Goal: Information Seeking & Learning: Learn about a topic

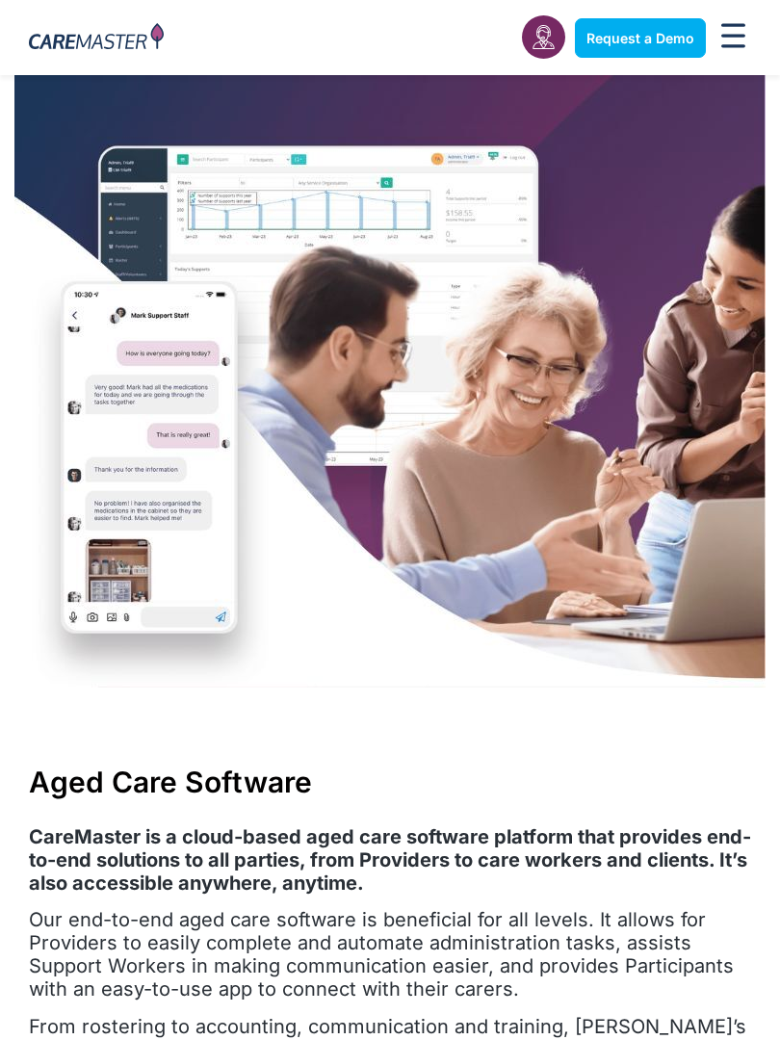
click at [573, 306] on img at bounding box center [389, 381] width 751 height 613
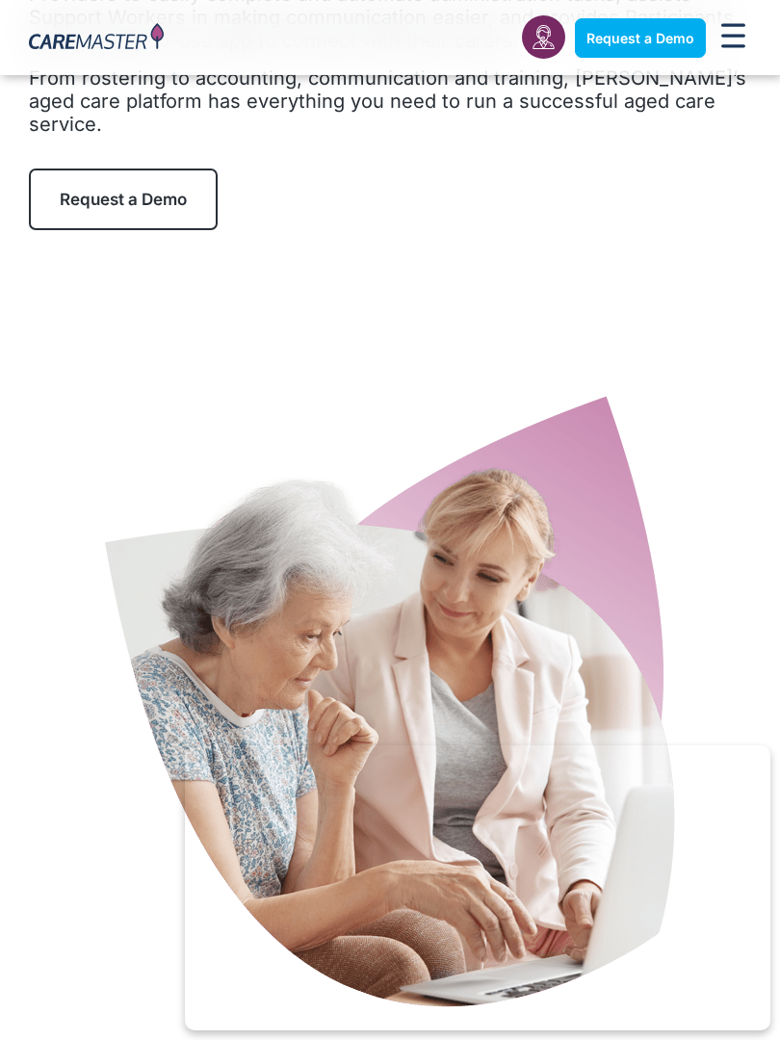
click at [545, 398] on img at bounding box center [390, 707] width 578 height 626
click at [513, 167] on div "Aged Care Software CareMaster is a cloud-based aged care software platform that…" at bounding box center [390, 23] width 780 height 414
click at [538, 190] on div "Aged Care Software CareMaster is a cloud-based aged care software platform that…" at bounding box center [390, 23] width 780 height 414
click at [476, 191] on div "Aged Care Software CareMaster is a cloud-based aged care software platform that…" at bounding box center [390, 23] width 780 height 414
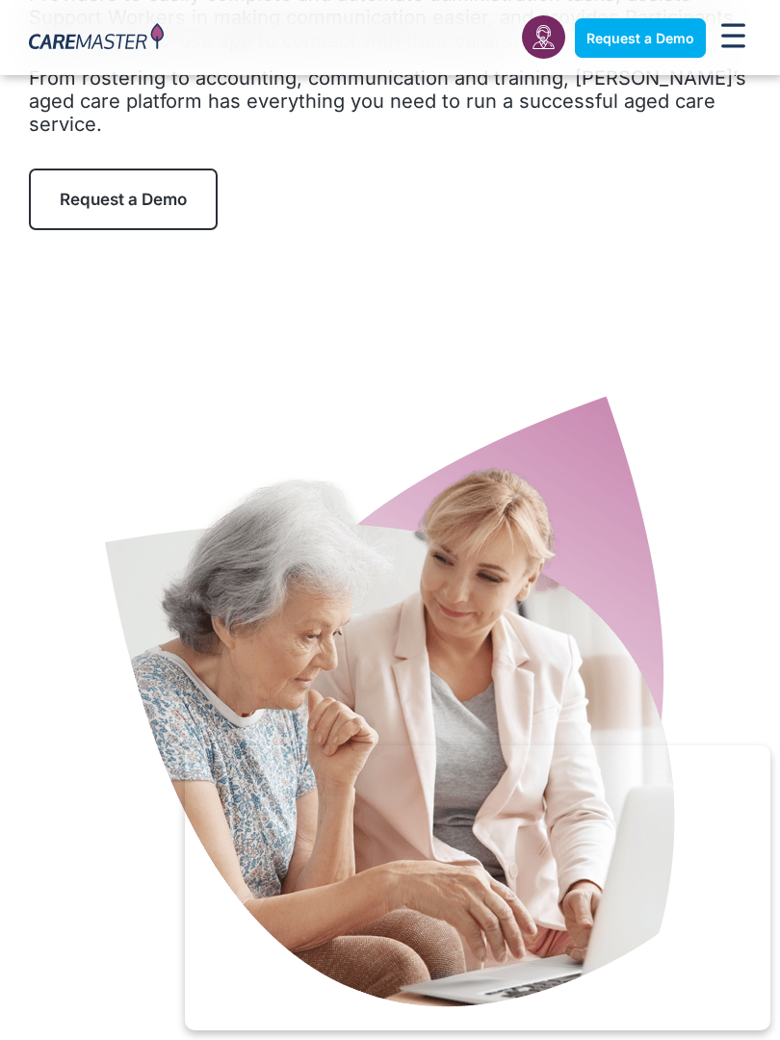
click at [548, 596] on img at bounding box center [390, 707] width 578 height 626
click at [296, 434] on img at bounding box center [390, 707] width 578 height 626
click at [624, 199] on div "Aged Care Software CareMaster is a cloud-based aged care software platform that…" at bounding box center [390, 23] width 780 height 414
click at [470, 484] on img at bounding box center [390, 707] width 578 height 626
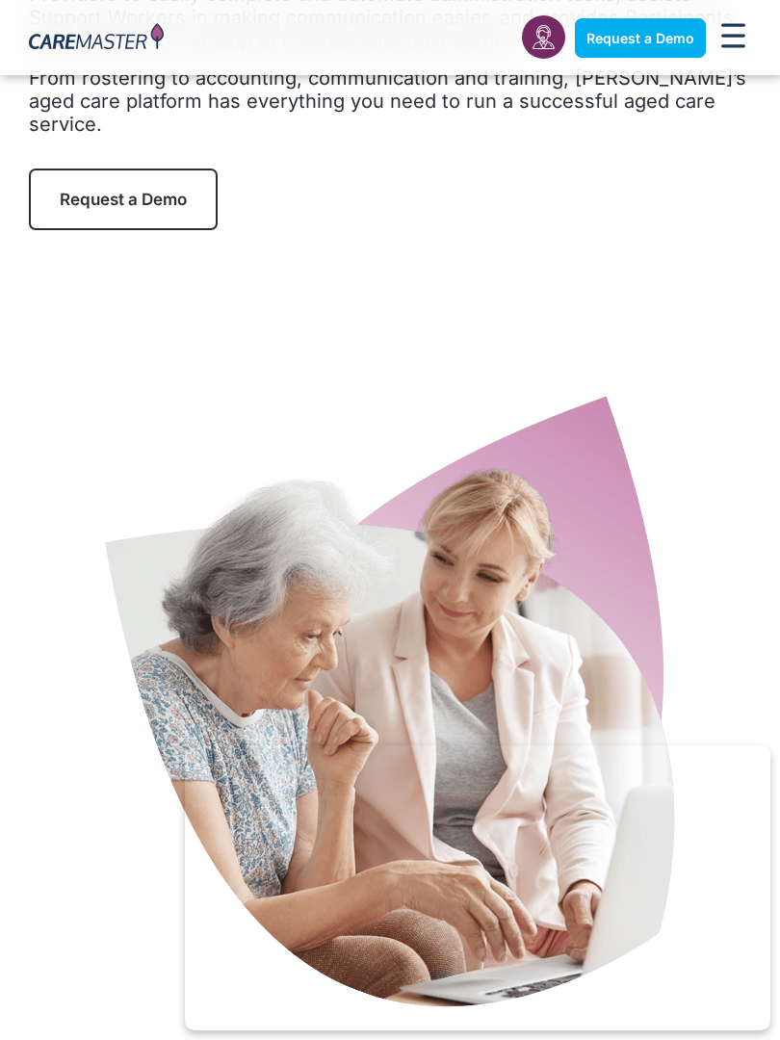
click at [547, 130] on div "Aged Care Software CareMaster is a cloud-based aged care software platform that…" at bounding box center [390, 23] width 780 height 414
click at [552, 467] on img at bounding box center [390, 707] width 578 height 626
click at [459, 394] on img at bounding box center [390, 707] width 578 height 626
click at [274, 193] on div "Aged Care Software CareMaster is a cloud-based aged care software platform that…" at bounding box center [390, 23] width 780 height 414
click at [189, 406] on img at bounding box center [390, 707] width 578 height 626
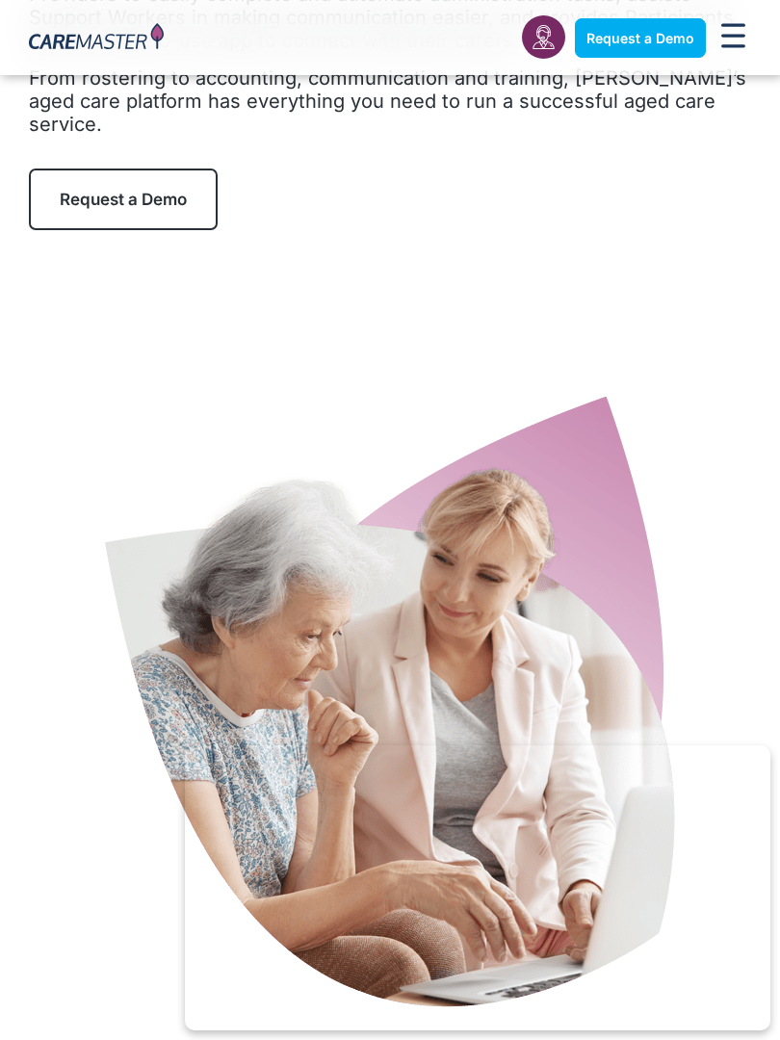
scroll to position [2132, 0]
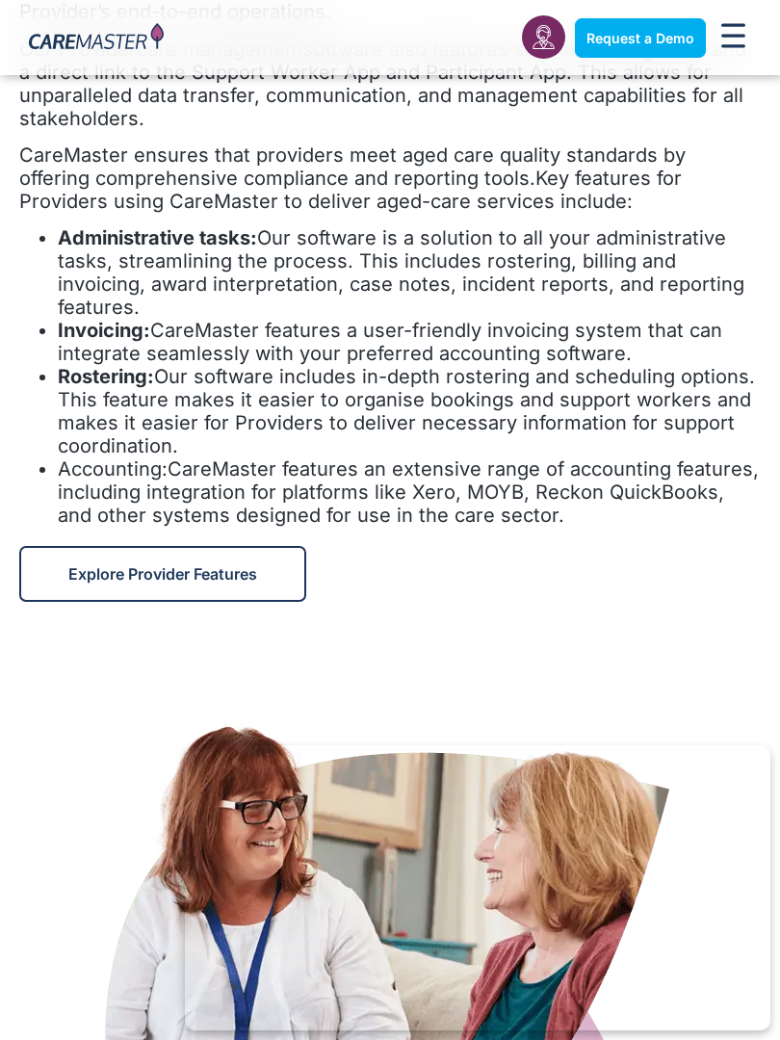
click at [567, 365] on span "Our software includes in-depth rostering and scheduling options. This feature m…" at bounding box center [406, 411] width 697 height 92
click at [620, 319] on span "CareMaster features a user-friendly invoicing system that can integrate seamles…" at bounding box center [390, 342] width 665 height 46
click at [482, 365] on span "Our software includes in-depth rostering and scheduling options. This feature m…" at bounding box center [406, 411] width 697 height 92
click at [511, 650] on div at bounding box center [390, 987] width 722 height 674
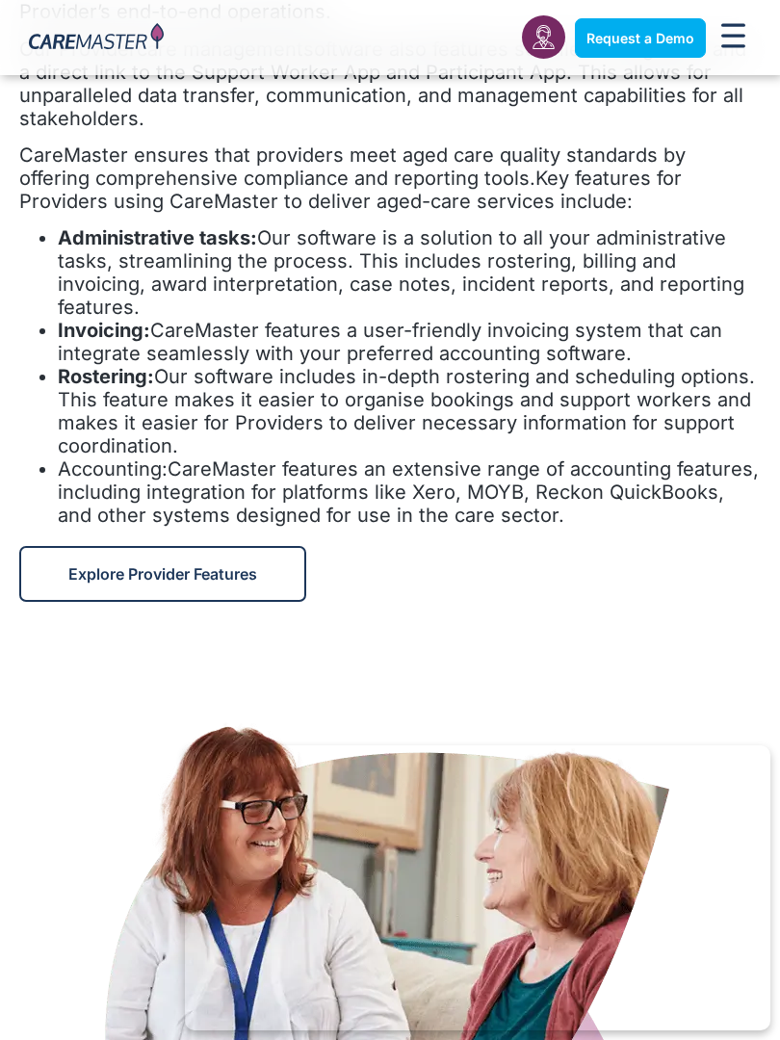
click at [475, 191] on div "The CareMaster platform excels in client management and offers an easily-access…" at bounding box center [390, 240] width 742 height 573
click at [442, 471] on li "Accounting: CareMaster features an extensive range of accounting features, incl…" at bounding box center [409, 492] width 703 height 69
click at [486, 458] on li "Accounting: CareMaster features an extensive range of accounting features, incl…" at bounding box center [409, 492] width 703 height 69
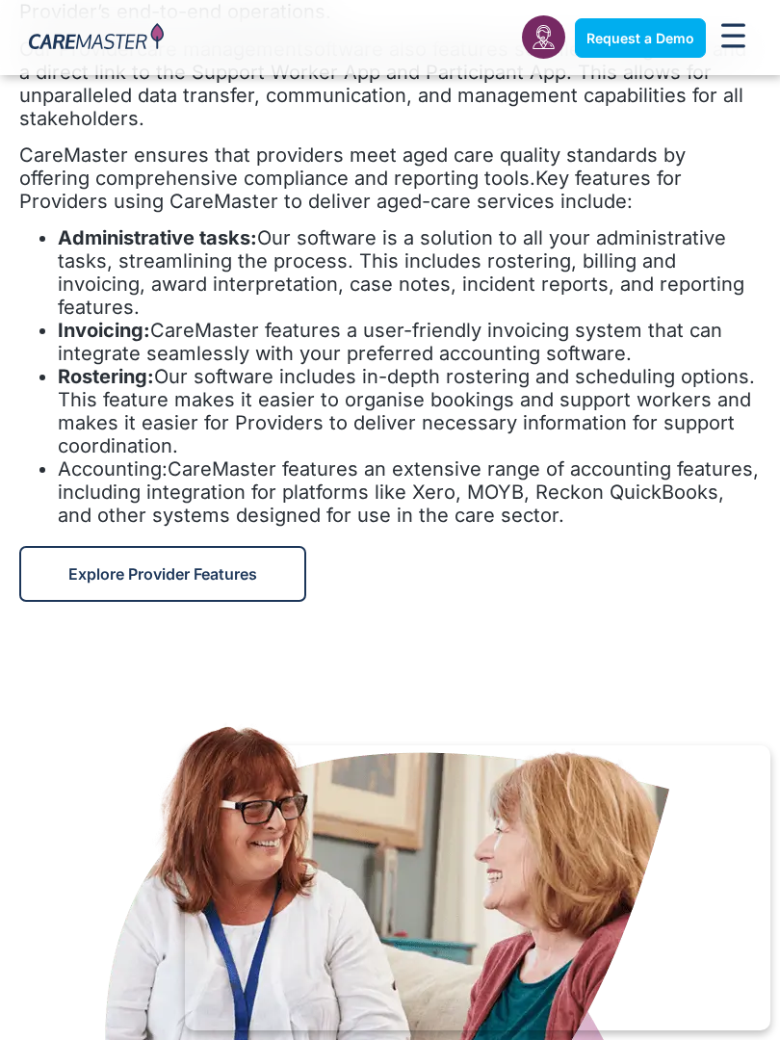
click at [437, 319] on span "CareMaster features a user-friendly invoicing system that can integrate seamles…" at bounding box center [390, 342] width 665 height 46
click at [480, 365] on span "Our software includes in-depth rostering and scheduling options. This feature m…" at bounding box center [406, 411] width 697 height 92
click at [521, 458] on li "Accounting: CareMaster features an extensive range of accounting features, incl…" at bounding box center [409, 492] width 703 height 69
click at [155, 564] on span "Explore Provider Features" at bounding box center [162, 573] width 189 height 19
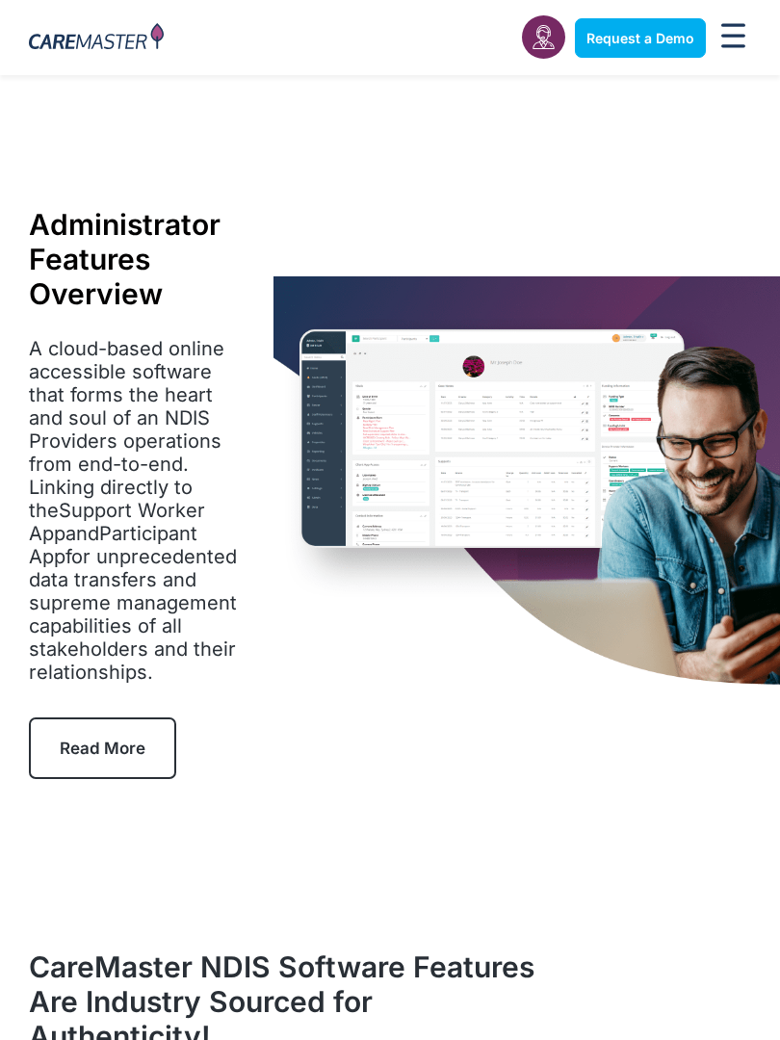
click at [274, 486] on img at bounding box center [528, 482] width 508 height 413
click at [149, 608] on p "A cloud-based online accessible software that forms the heart and soul of an ND…" at bounding box center [137, 510] width 216 height 347
click at [193, 410] on span "A cloud-based online accessible software that forms the heart and soul of an ND…" at bounding box center [133, 510] width 208 height 347
click at [205, 327] on div "Administrator Features Overview A cloud-based online accessible software that f…" at bounding box center [137, 492] width 274 height 571
click at [153, 363] on span "A cloud-based online accessible software that forms the heart and soul of an ND…" at bounding box center [133, 510] width 208 height 347
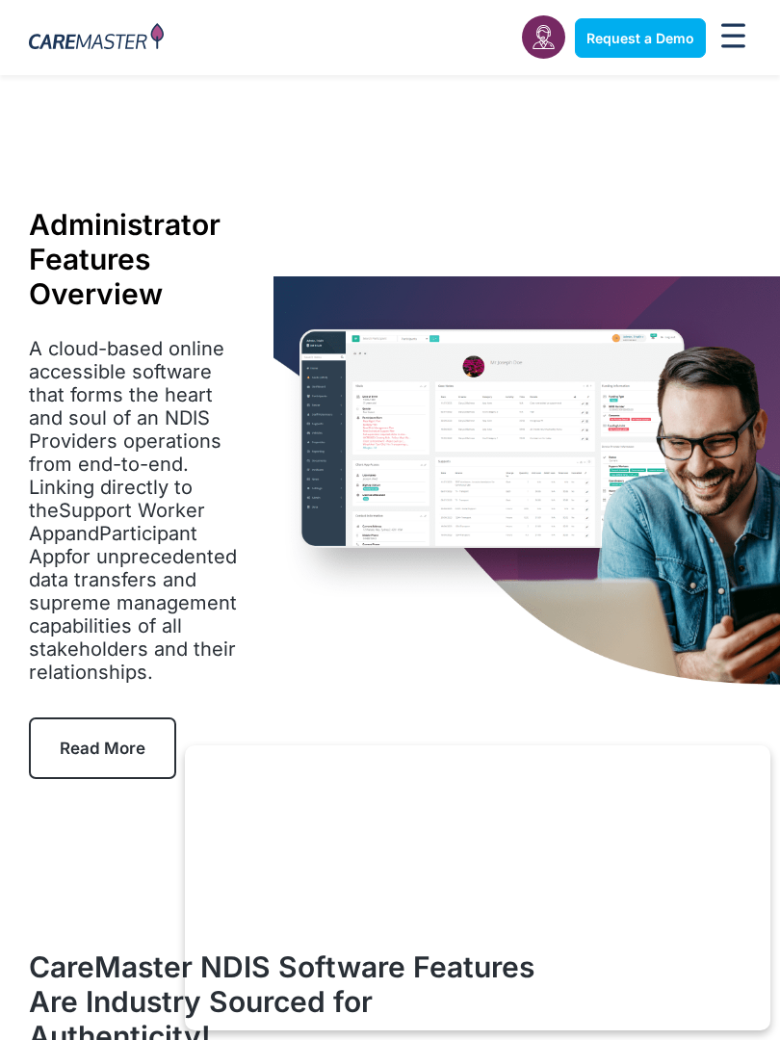
click at [321, 518] on img at bounding box center [528, 482] width 508 height 413
click at [568, 370] on img at bounding box center [528, 482] width 508 height 413
click at [516, 329] on img at bounding box center [528, 482] width 508 height 413
click at [251, 605] on div "Administrator Features Overview A cloud-based online accessible software that f…" at bounding box center [137, 492] width 274 height 571
click at [567, 604] on img at bounding box center [528, 482] width 508 height 413
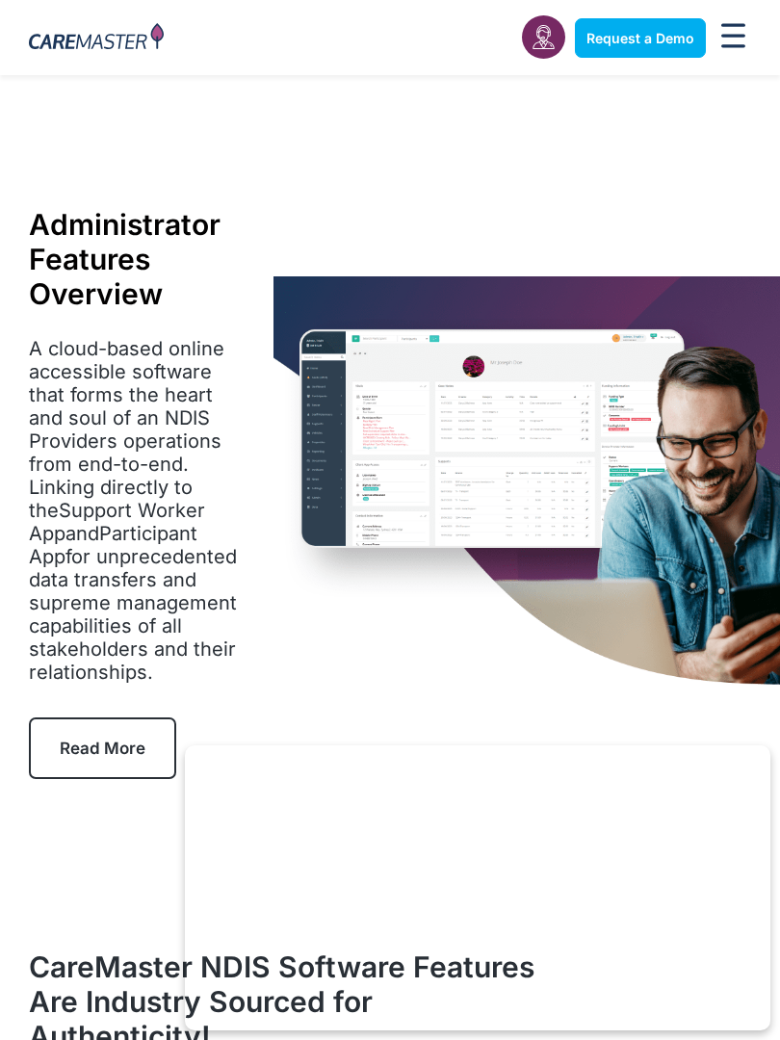
click at [479, 300] on img at bounding box center [528, 482] width 508 height 413
click at [522, 485] on img at bounding box center [528, 482] width 508 height 413
click at [490, 533] on img at bounding box center [528, 482] width 508 height 413
click at [324, 297] on img at bounding box center [528, 482] width 508 height 413
click at [160, 306] on h1 "Administrator Features Overview" at bounding box center [137, 259] width 216 height 104
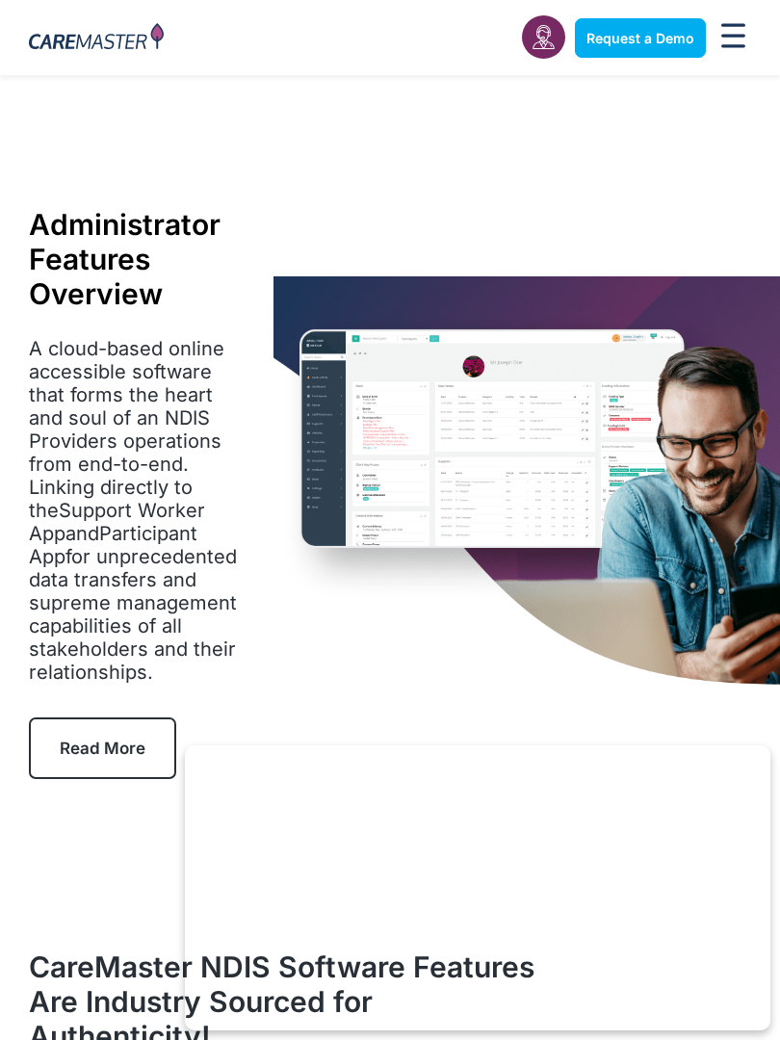
click at [310, 383] on img at bounding box center [528, 482] width 508 height 413
click at [452, 452] on img at bounding box center [528, 482] width 508 height 413
click at [631, 525] on img at bounding box center [528, 482] width 508 height 413
